Goal: Task Accomplishment & Management: Use online tool/utility

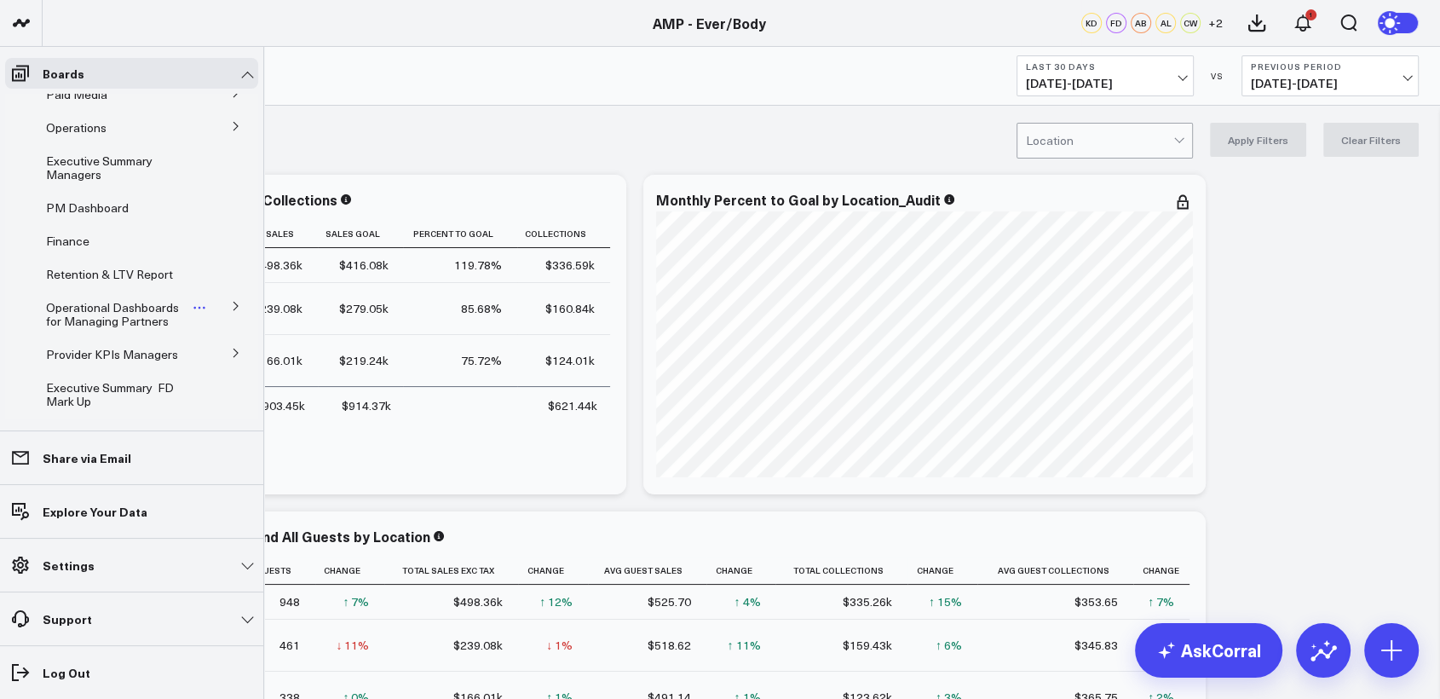
scroll to position [104, 0]
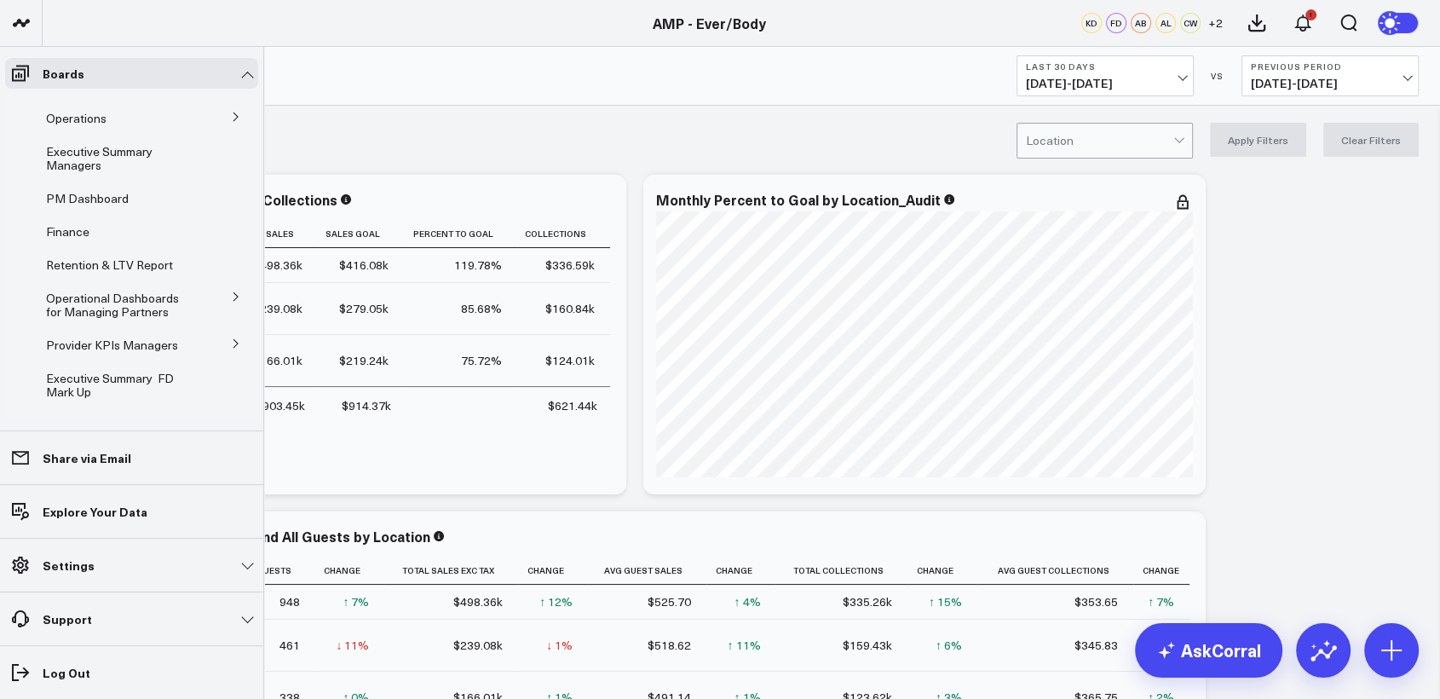
click at [231, 342] on icon at bounding box center [236, 343] width 10 height 10
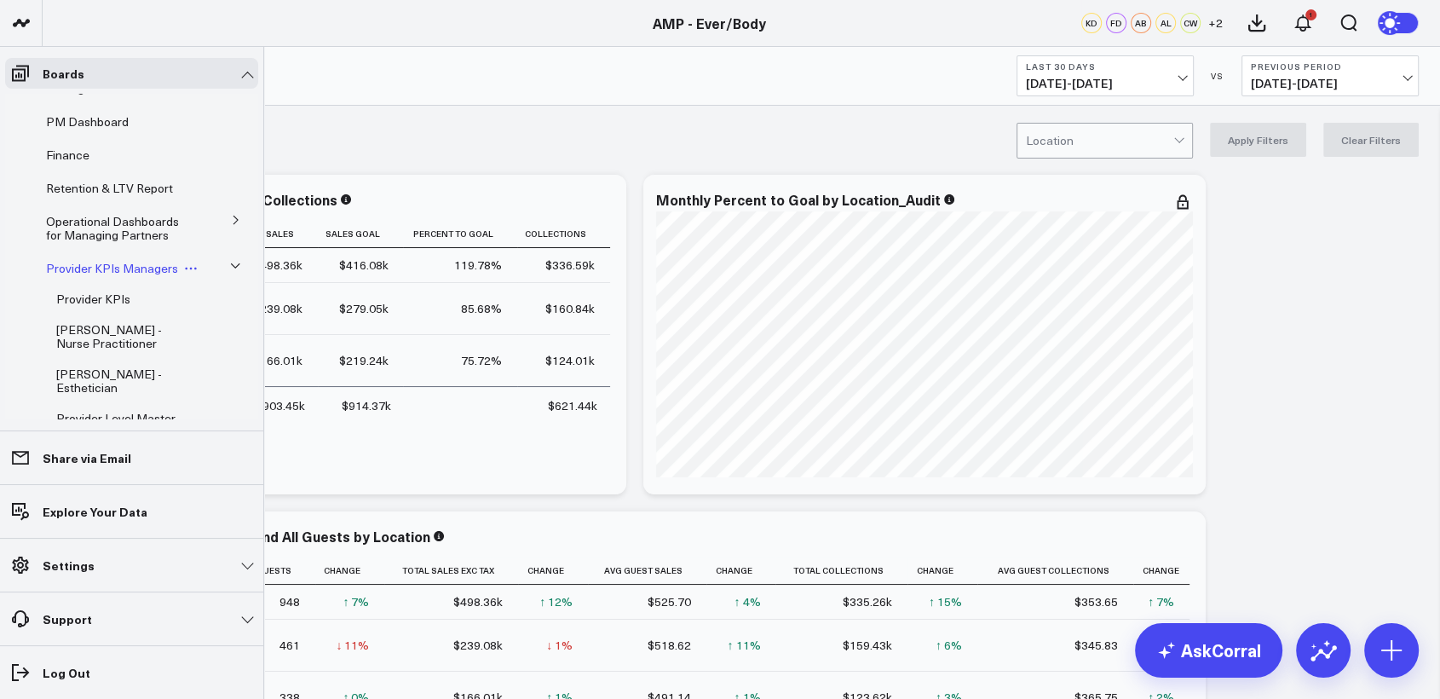
scroll to position [190, 0]
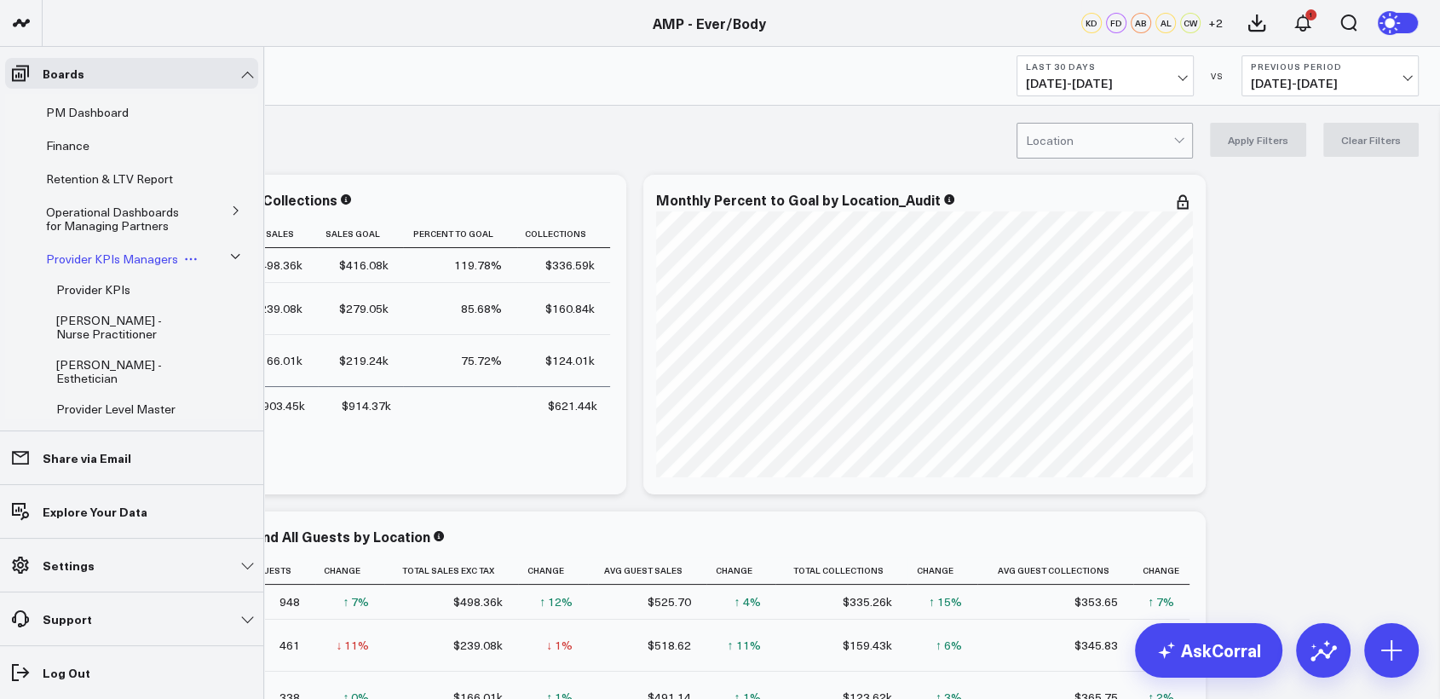
click at [79, 259] on span "Provider KPIs Managers" at bounding box center [112, 258] width 132 height 16
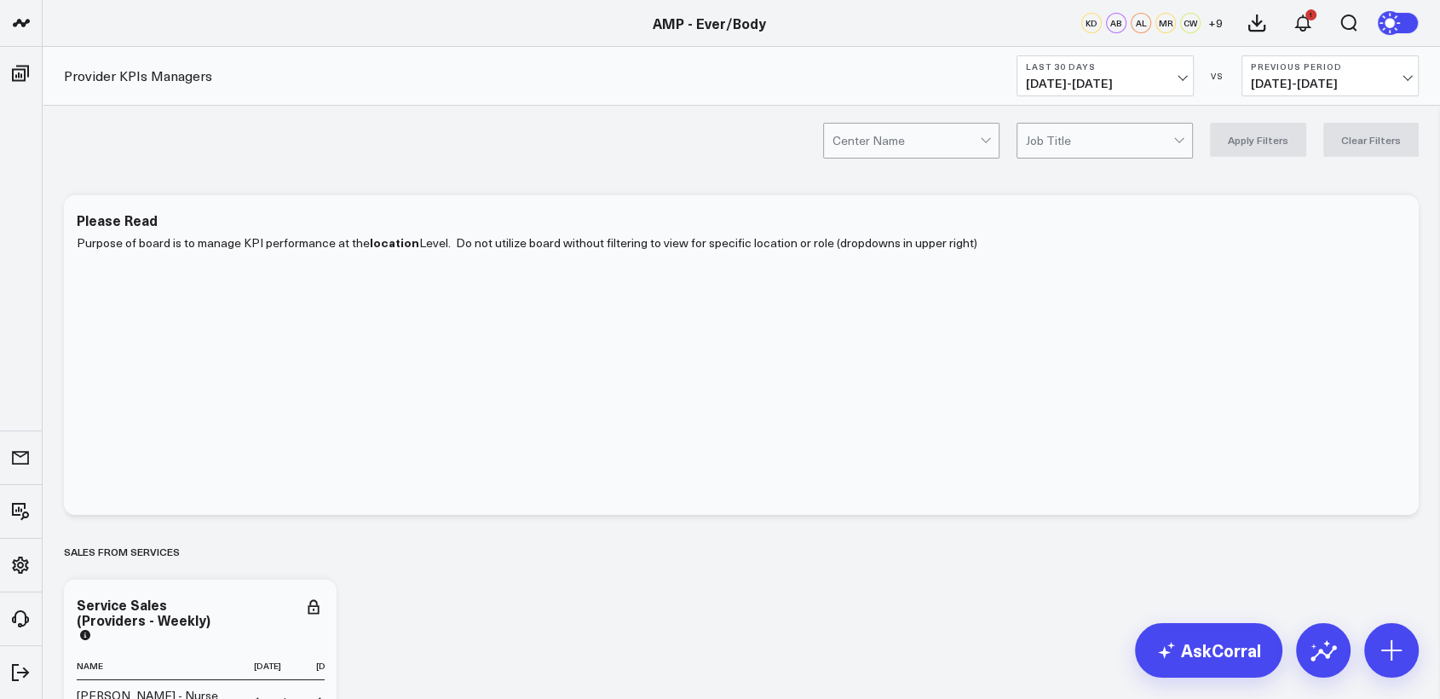
click at [1168, 63] on b "Last 30 Days" at bounding box center [1105, 66] width 158 height 10
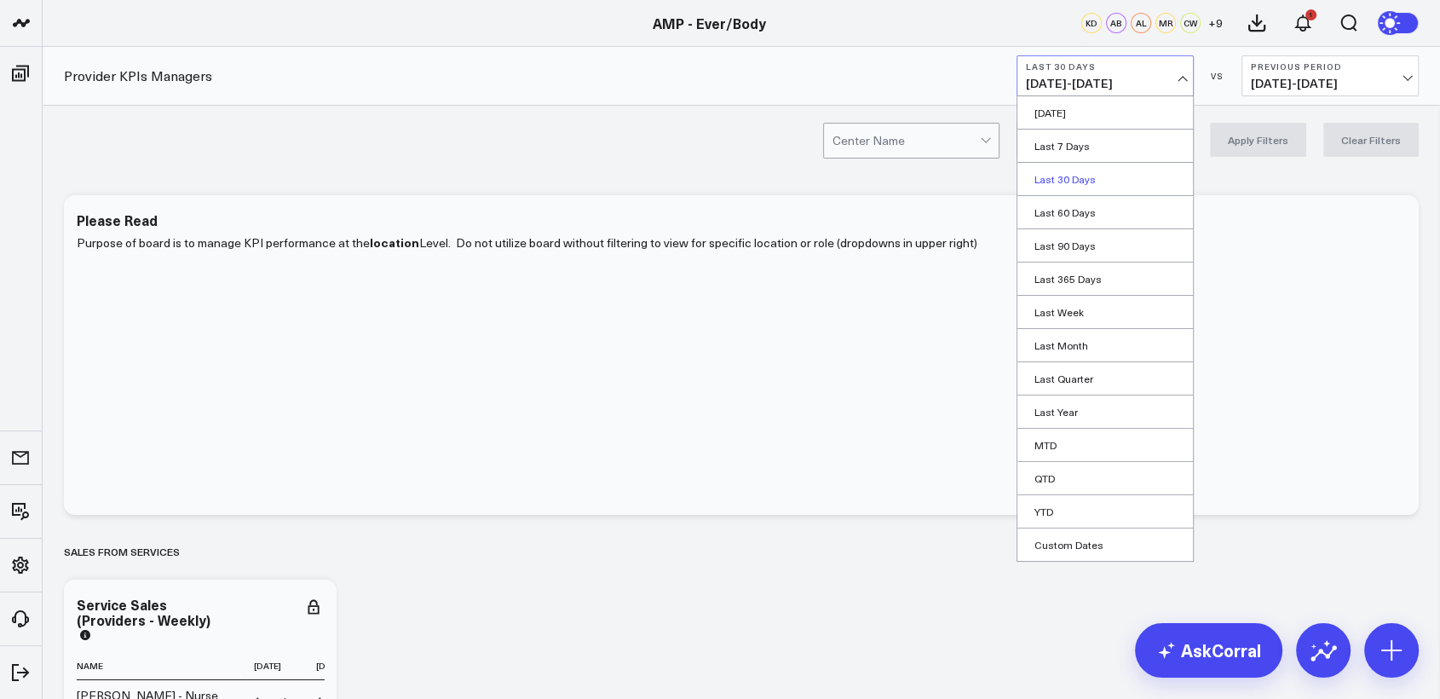
click at [1070, 181] on link "Last 30 Days" at bounding box center [1105, 179] width 176 height 32
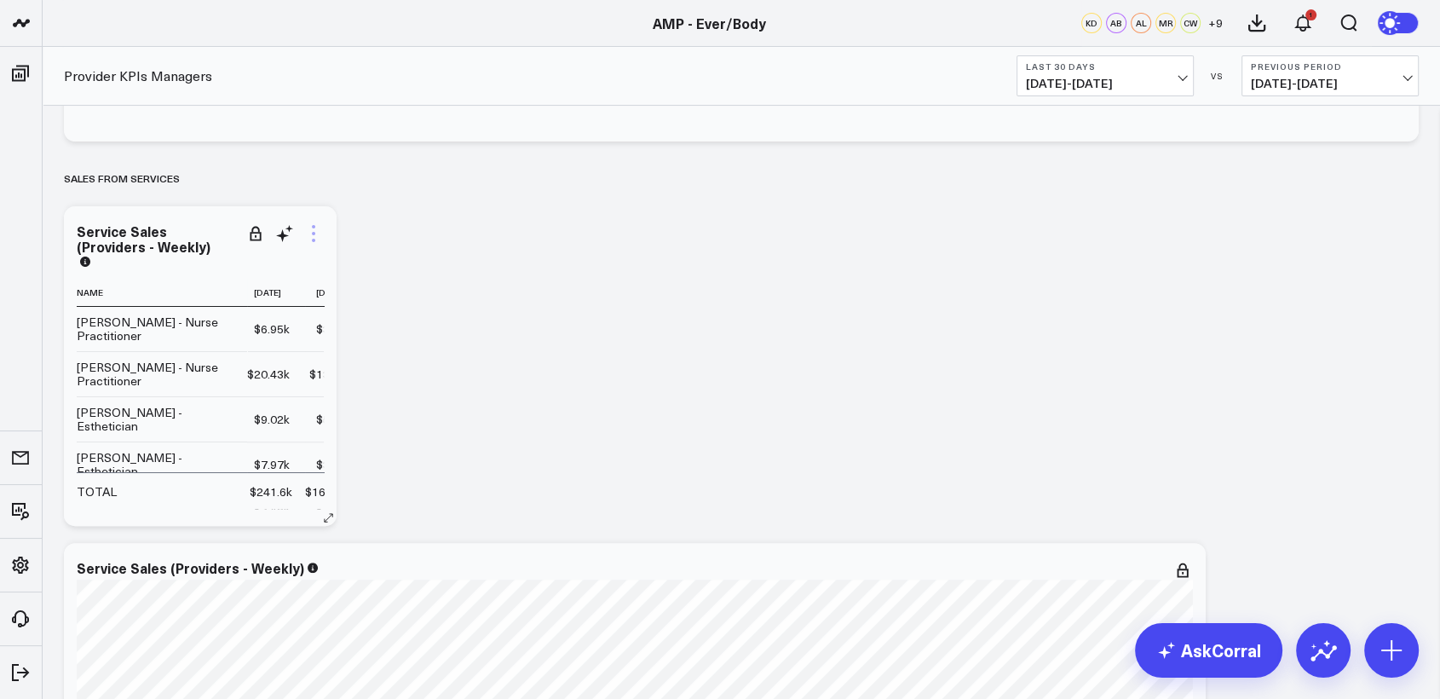
click at [314, 228] on icon at bounding box center [313, 233] width 20 height 20
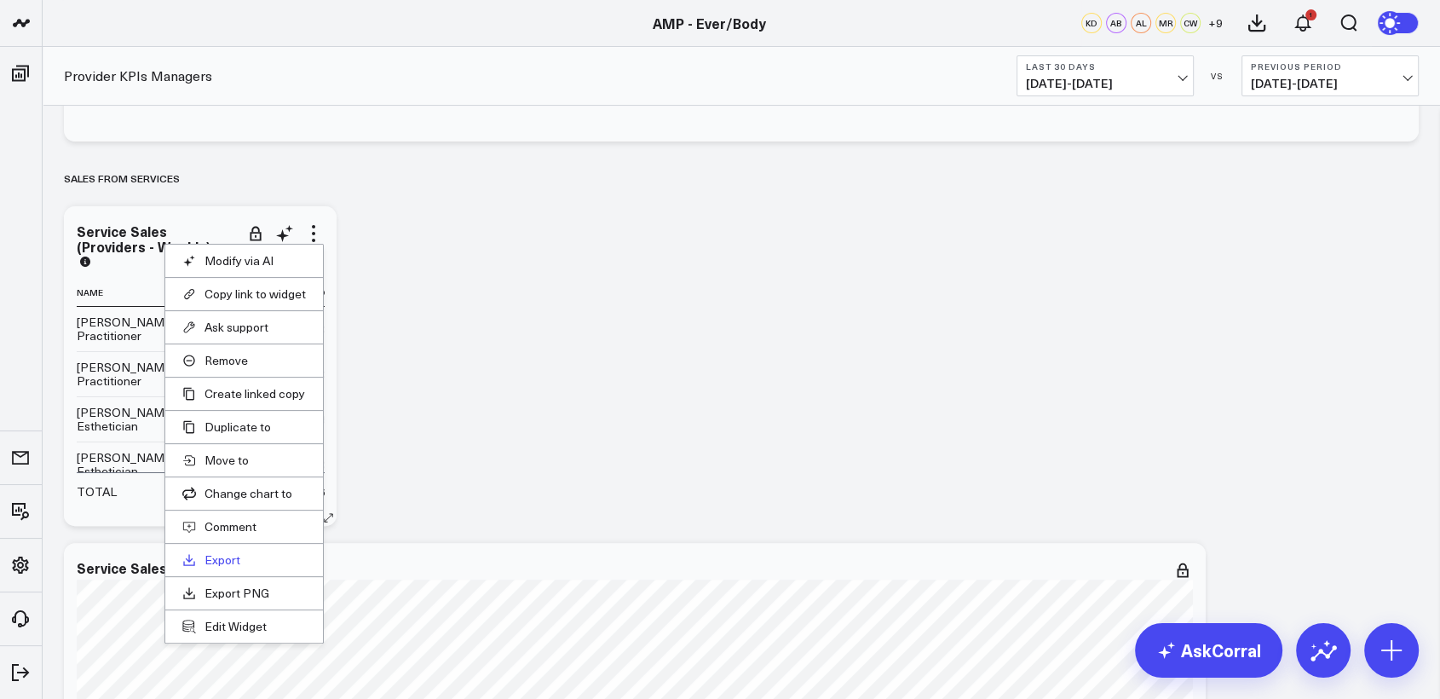
click at [222, 560] on link "Export" at bounding box center [244, 559] width 124 height 15
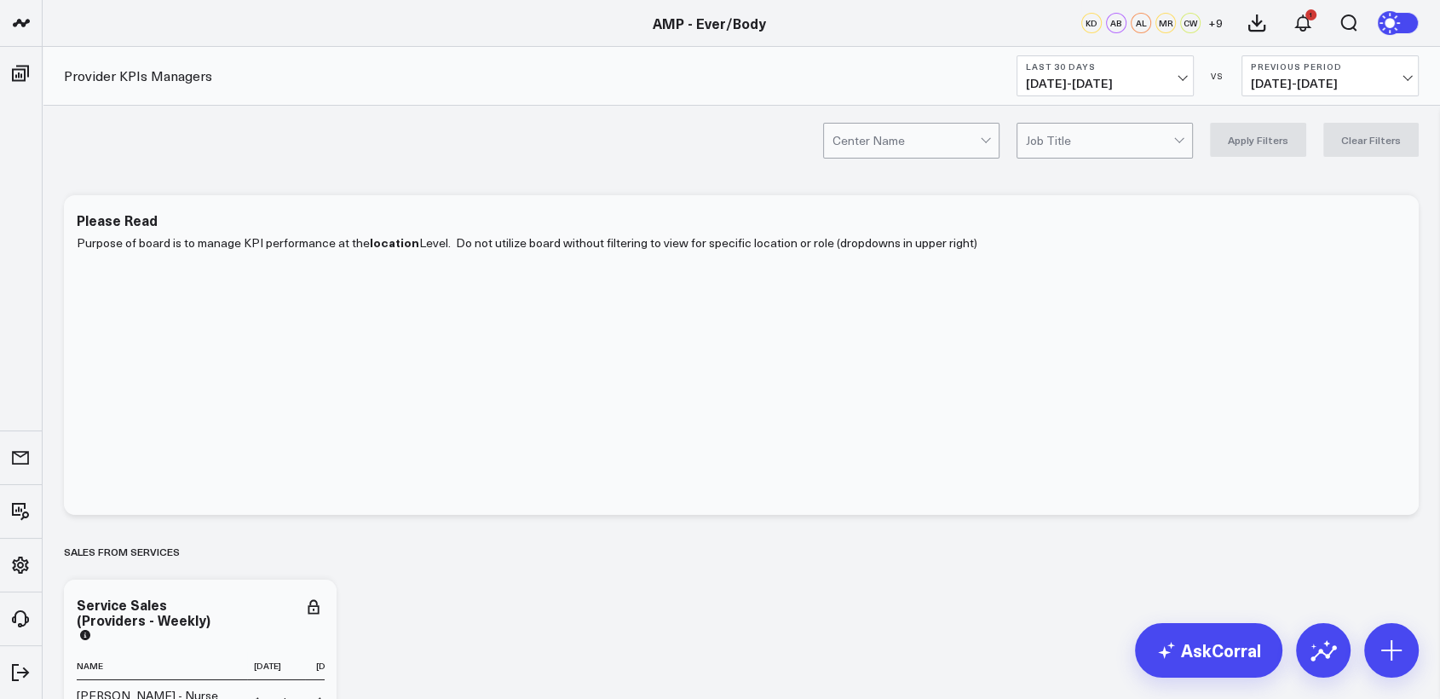
click at [1056, 128] on div at bounding box center [1099, 141] width 147 height 34
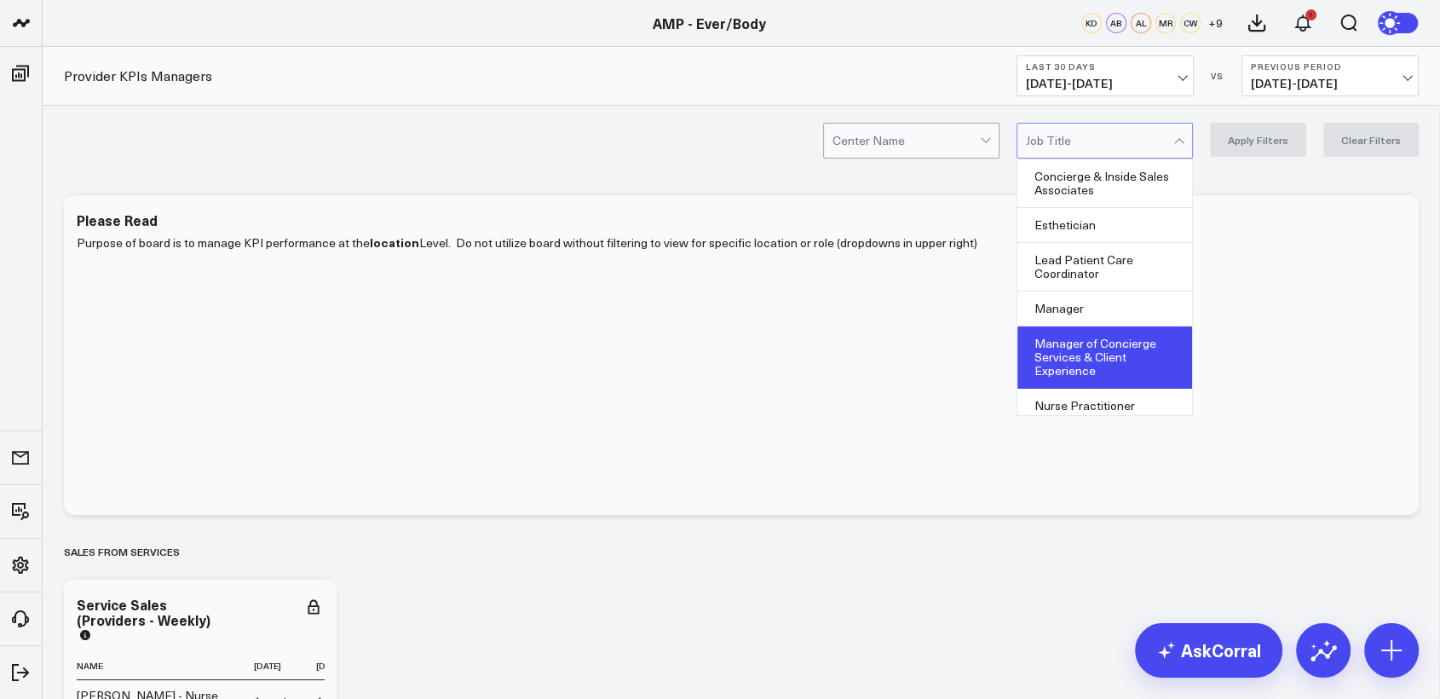
scroll to position [111, 0]
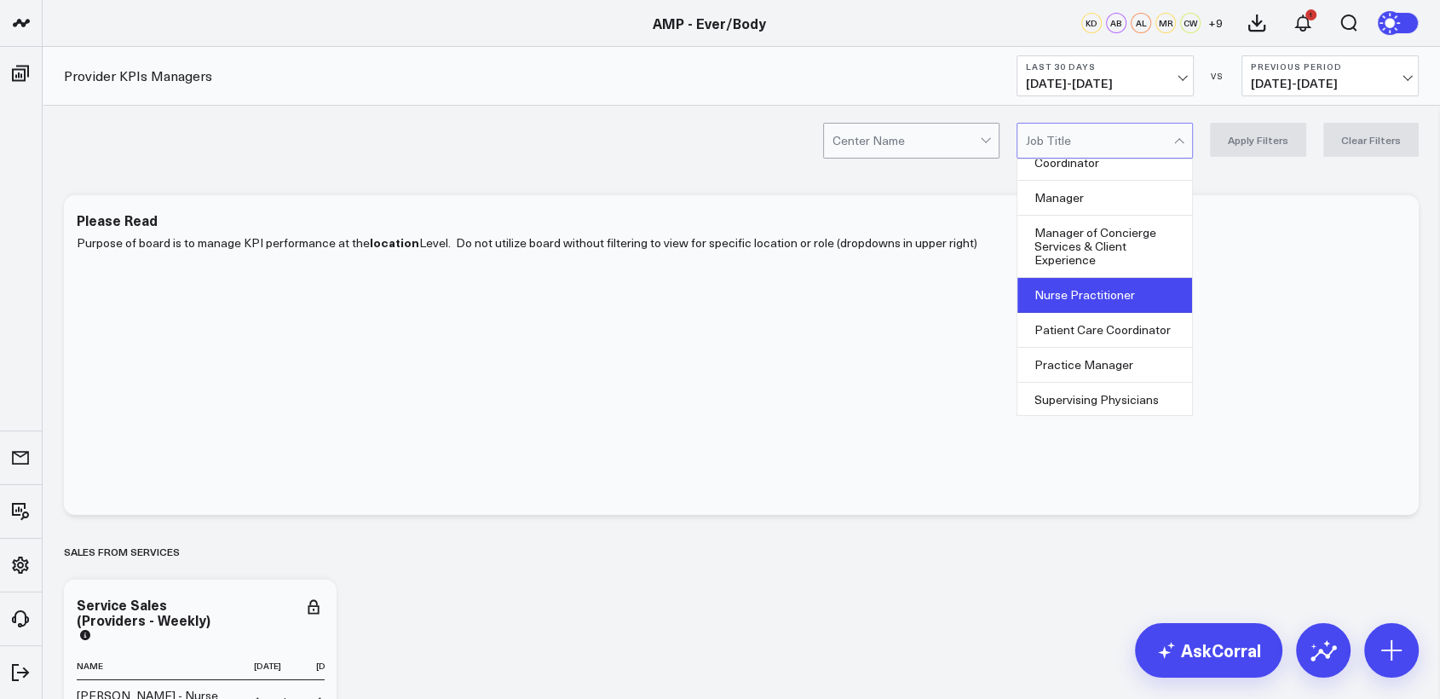
click at [1085, 293] on div "Nurse Practitioner" at bounding box center [1104, 295] width 175 height 35
click at [1263, 141] on button "Apply Filters" at bounding box center [1258, 140] width 96 height 34
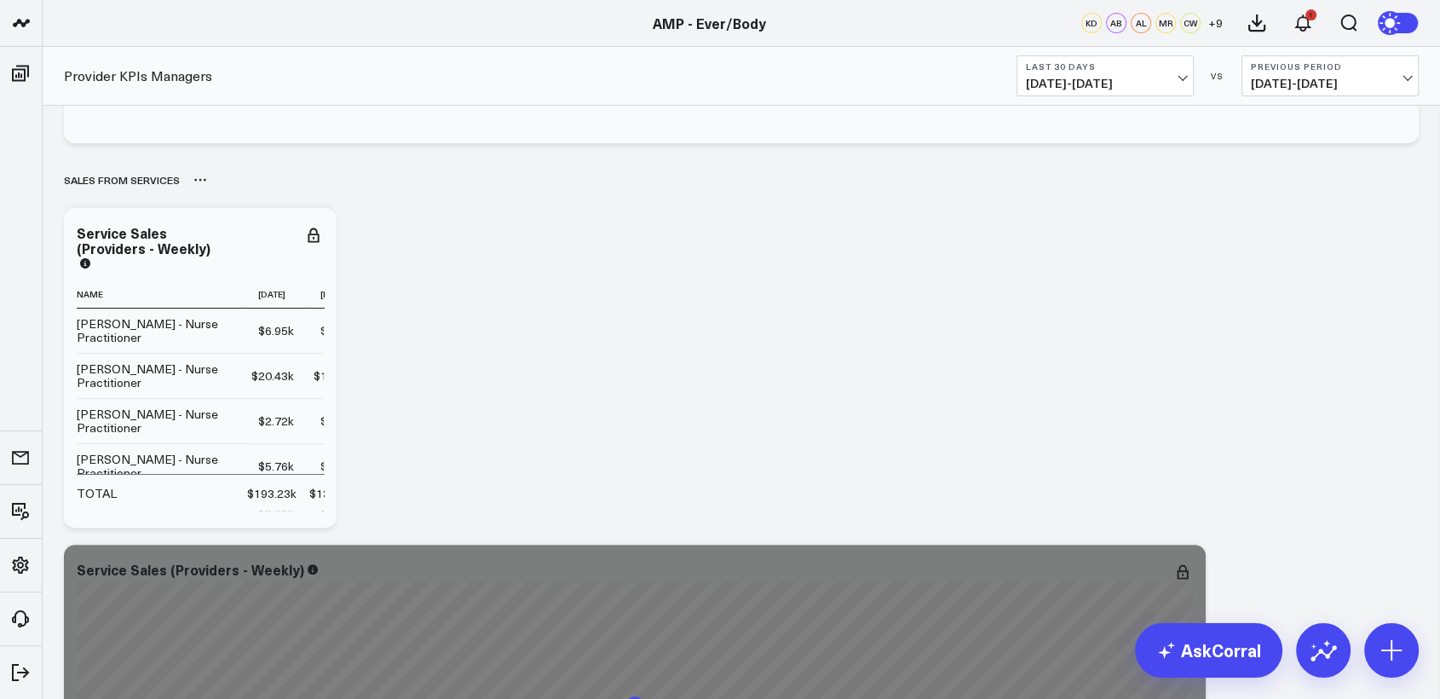
scroll to position [371, 0]
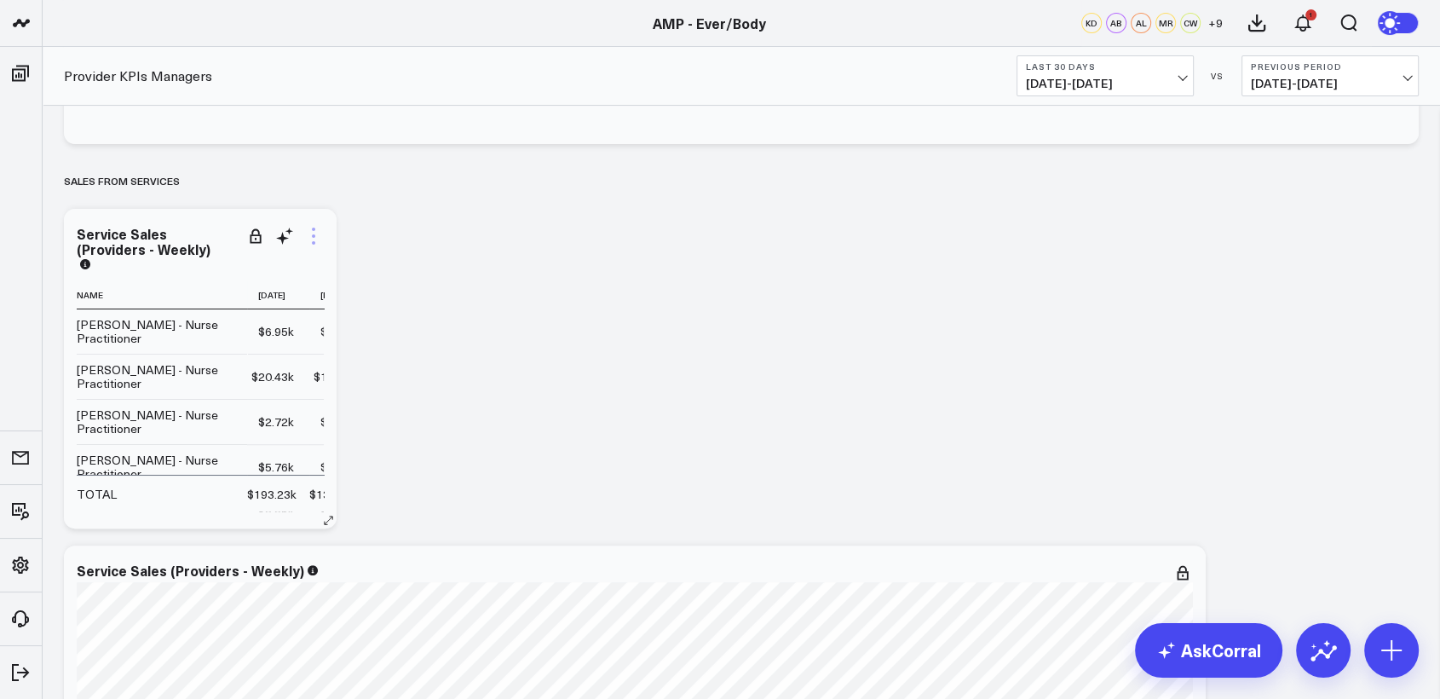
click at [319, 236] on icon at bounding box center [313, 236] width 20 height 20
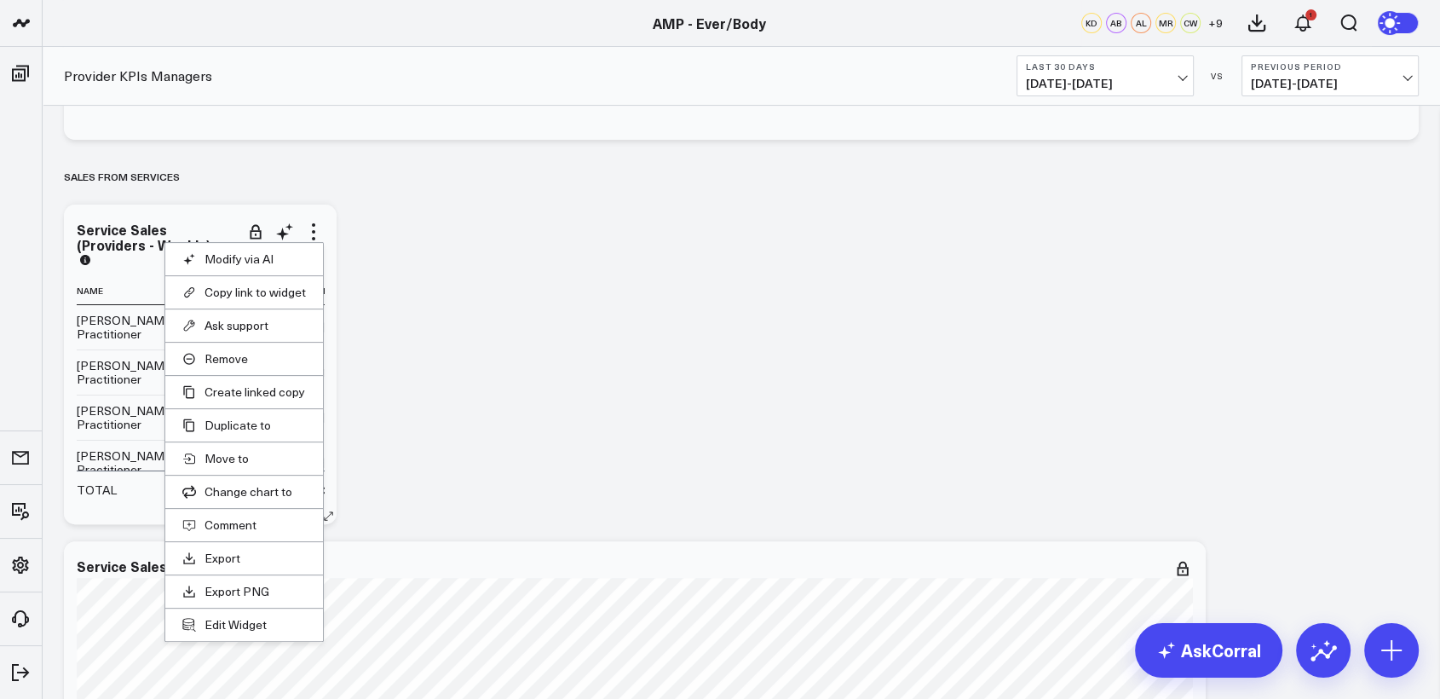
scroll to position [375, 0]
click at [226, 558] on link "Export" at bounding box center [244, 557] width 124 height 15
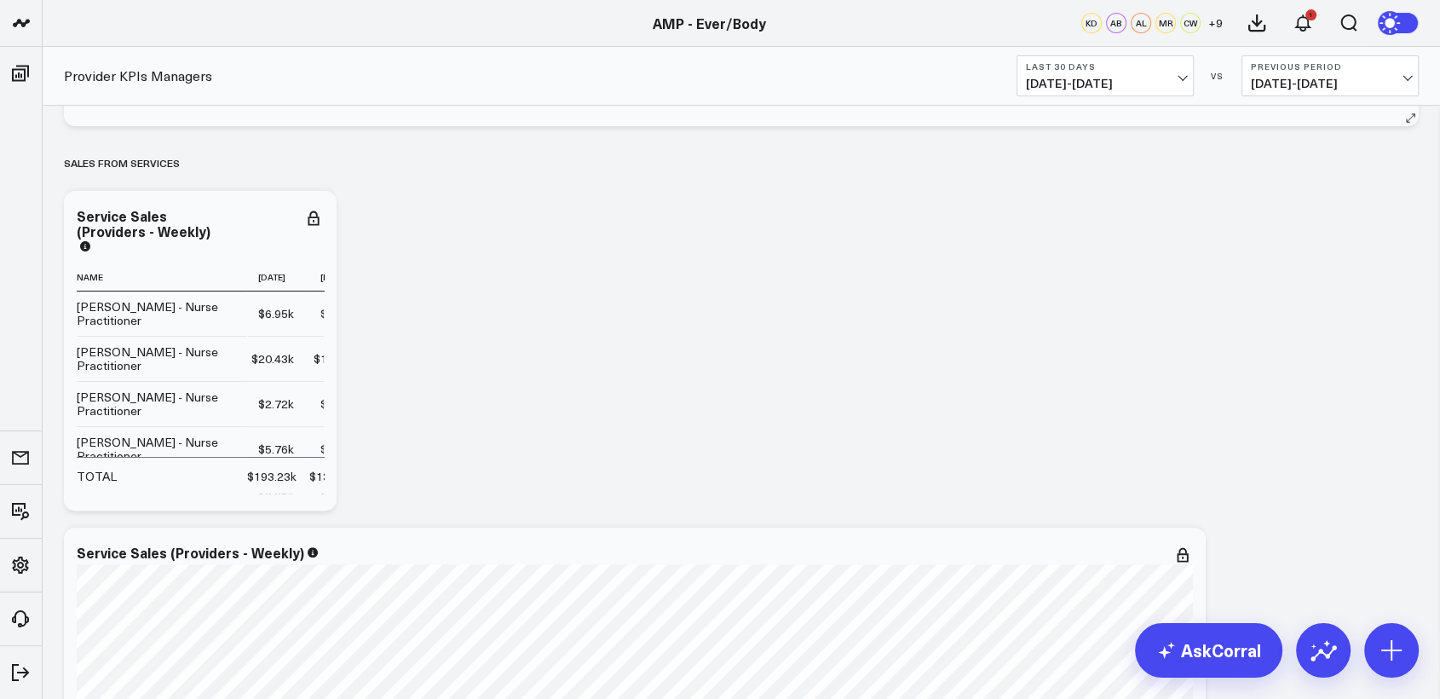
scroll to position [532, 0]
